Goal: Task Accomplishment & Management: Manage account settings

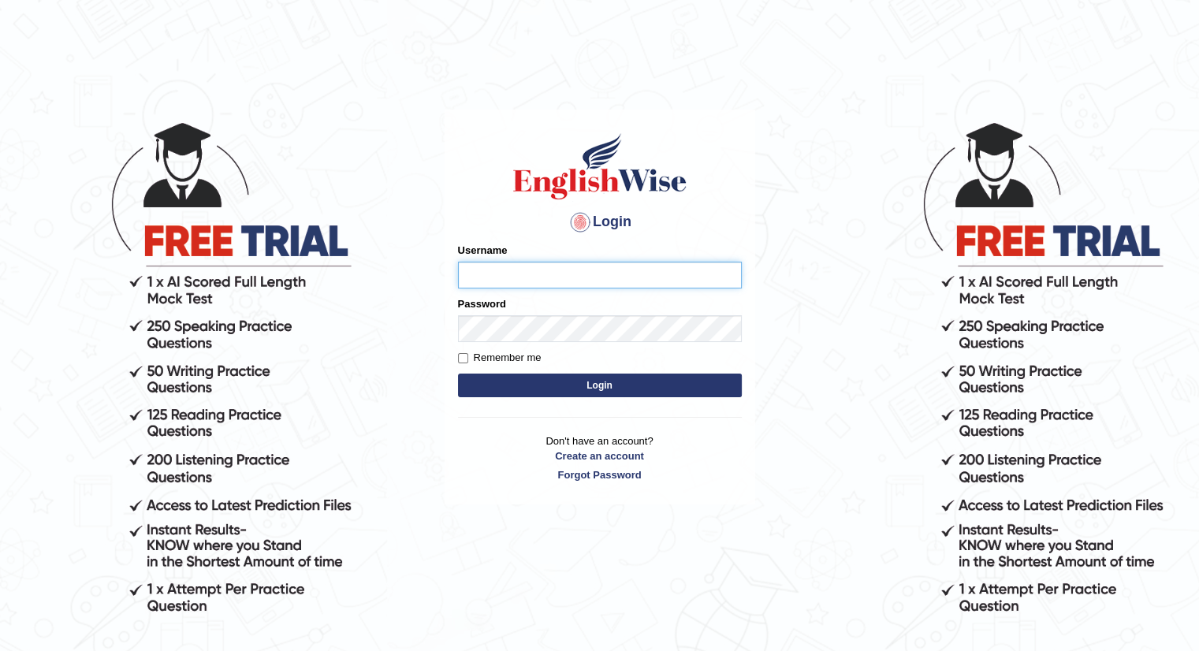
click at [487, 282] on input "Username" at bounding box center [600, 275] width 284 height 27
type input "kasundi"
click at [458, 374] on button "Login" at bounding box center [600, 386] width 284 height 24
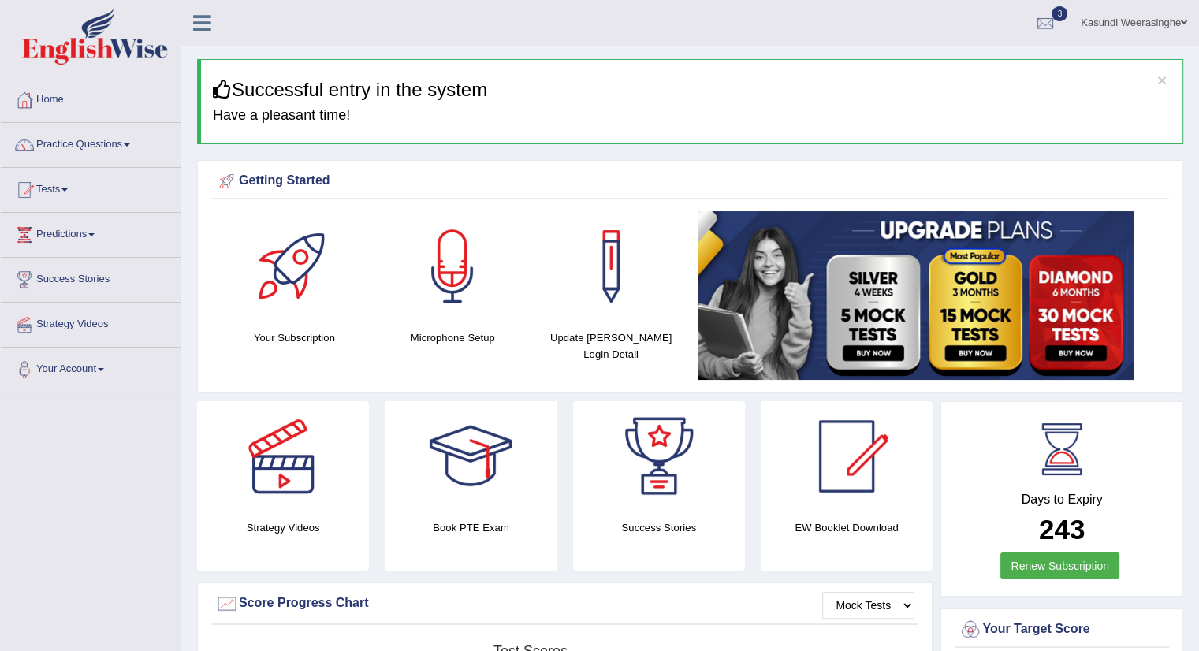
click at [808, 129] on div "× Successful entry in the system Have a pleasant time!" at bounding box center [690, 101] width 987 height 85
click at [479, 444] on div at bounding box center [471, 456] width 110 height 110
